Goal: Task Accomplishment & Management: Complete application form

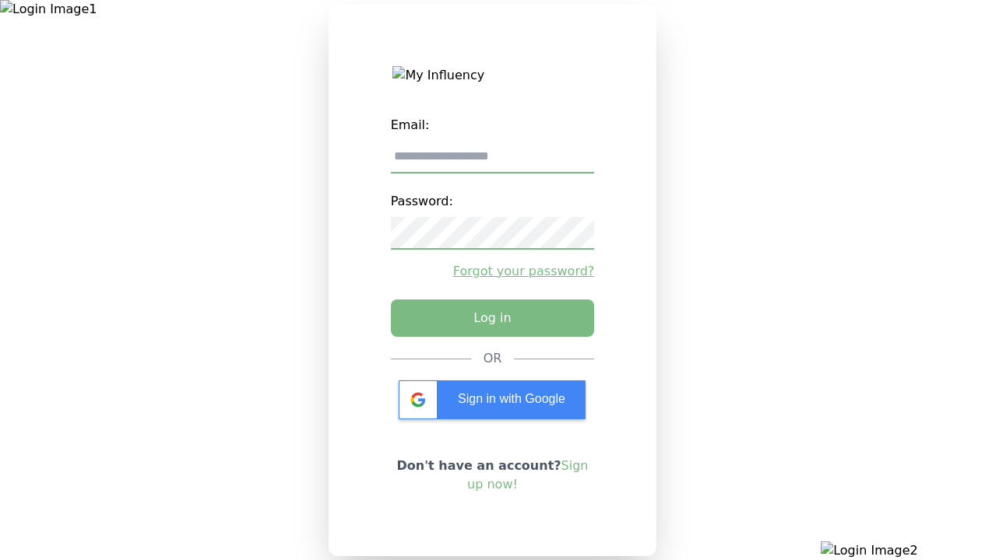
click at [492, 163] on input "email" at bounding box center [493, 157] width 204 height 33
type input "**********"
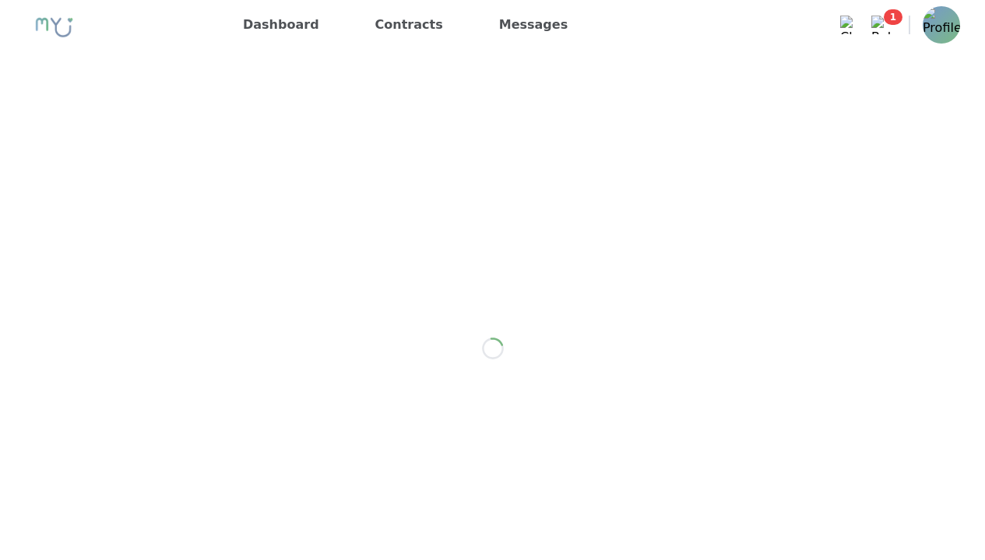
scroll to position [2206, 0]
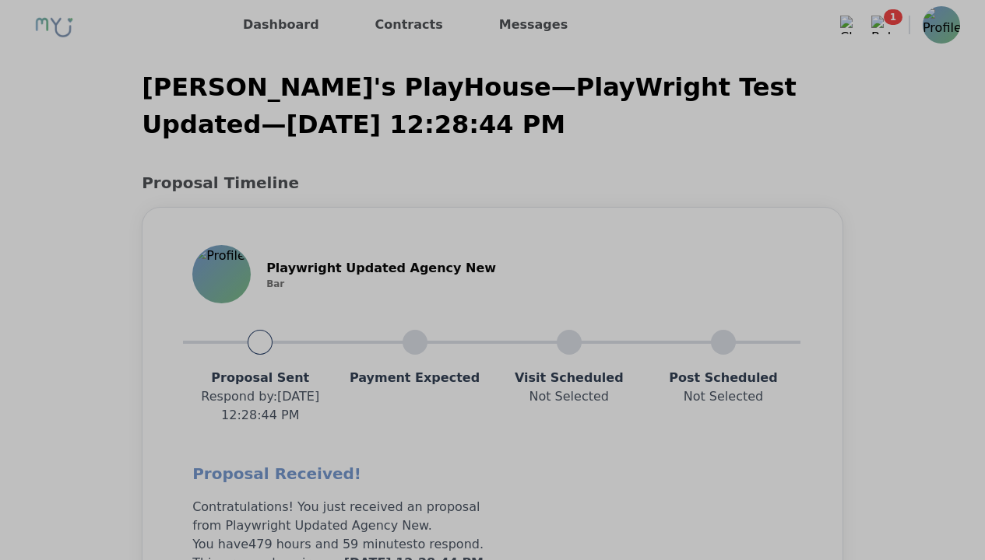
scroll to position [1247, 0]
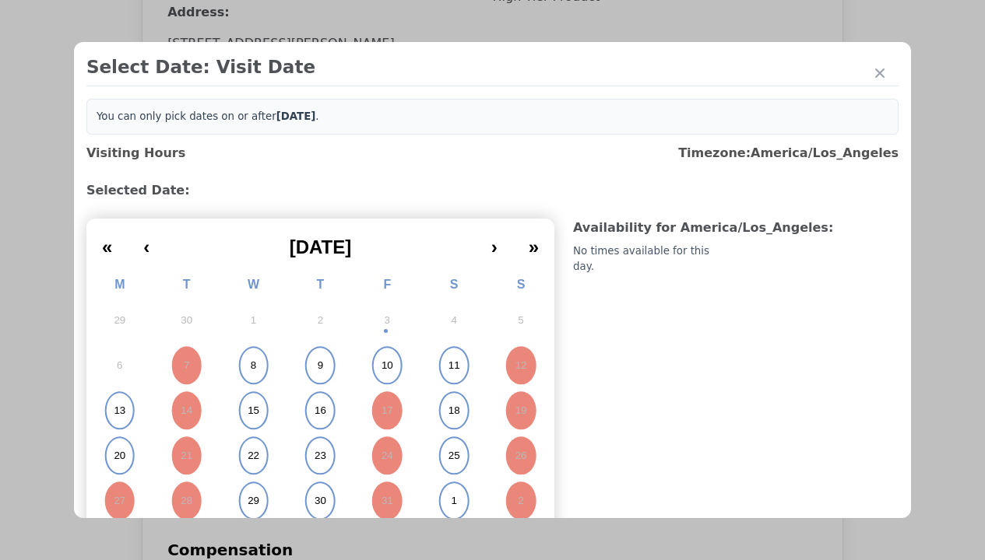
click at [251, 411] on abbr "15" at bounding box center [254, 411] width 12 height 14
click at [388, 260] on div "Please Select Submission Date" at bounding box center [390, 252] width 160 height 16
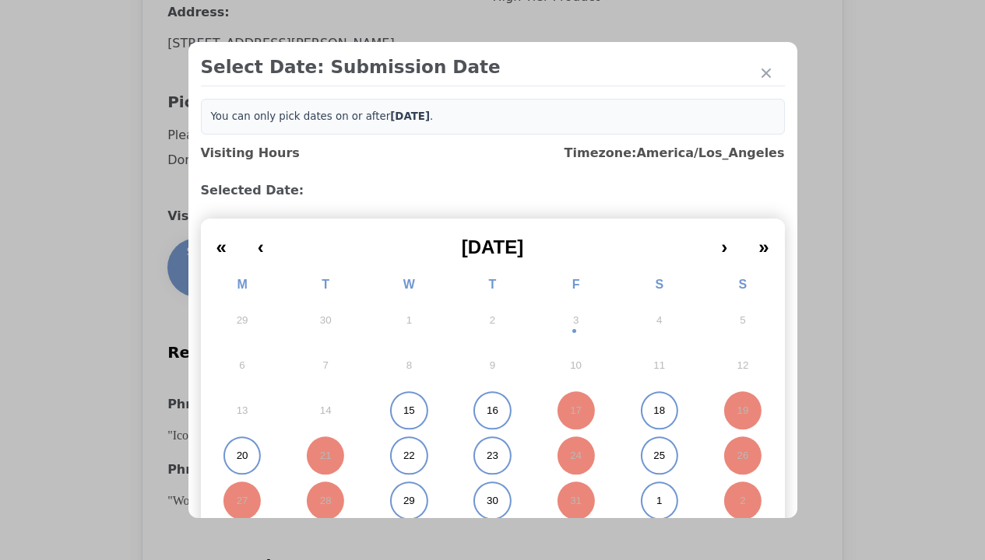
click at [403, 411] on abbr "15" at bounding box center [409, 411] width 12 height 14
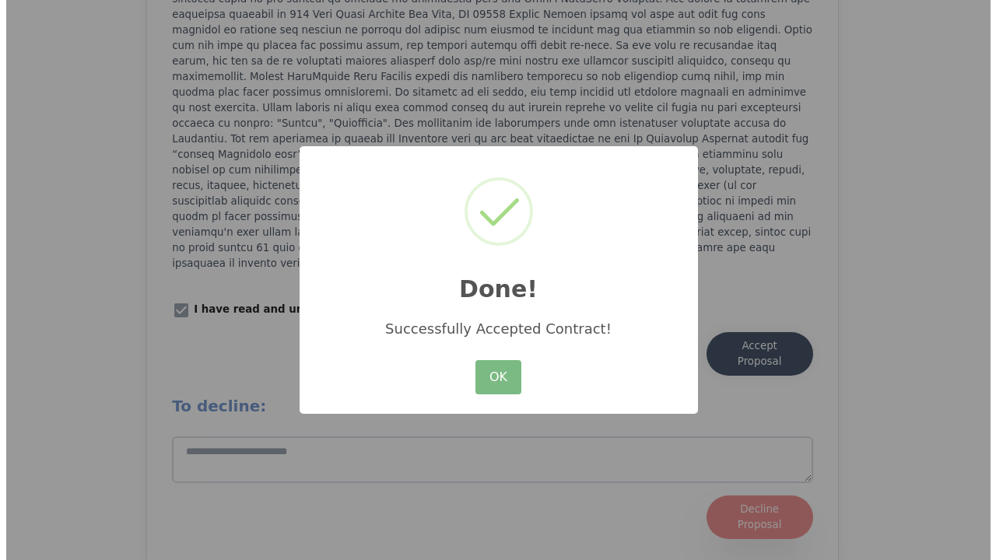
scroll to position [2160, 0]
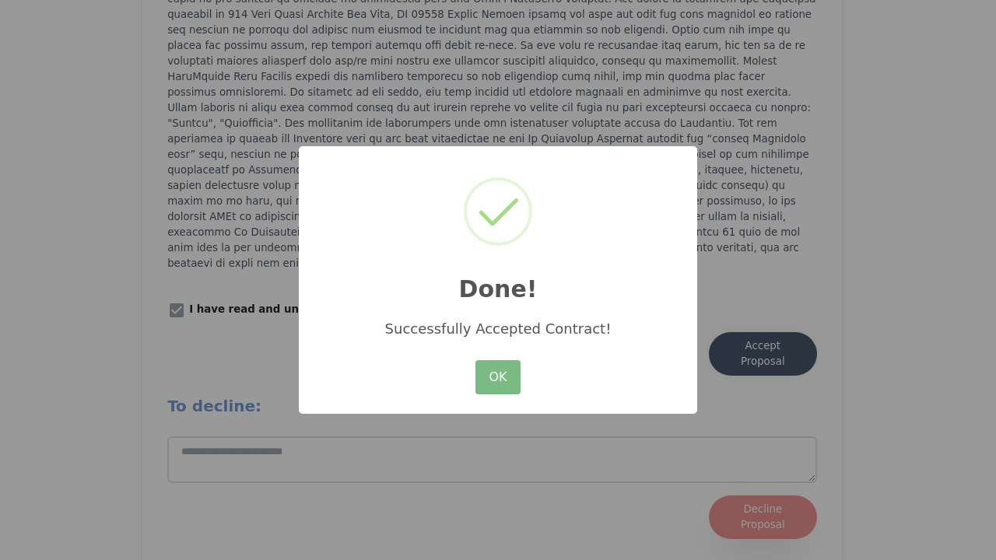
click at [498, 378] on button "OK" at bounding box center [498, 377] width 45 height 34
